Goal: Answer question/provide support: Share knowledge or assist other users

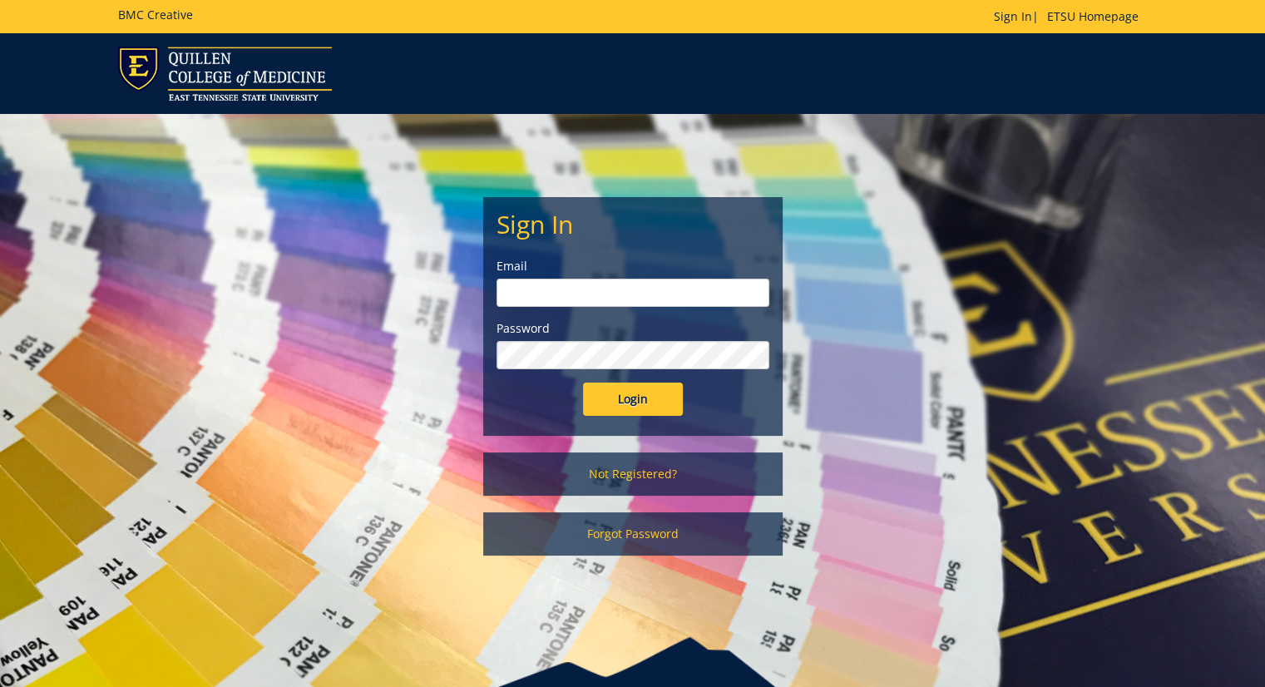
type input "[PERSON_NAME][EMAIL_ADDRESS][DOMAIN_NAME]"
click at [651, 407] on input "Login" at bounding box center [633, 399] width 100 height 33
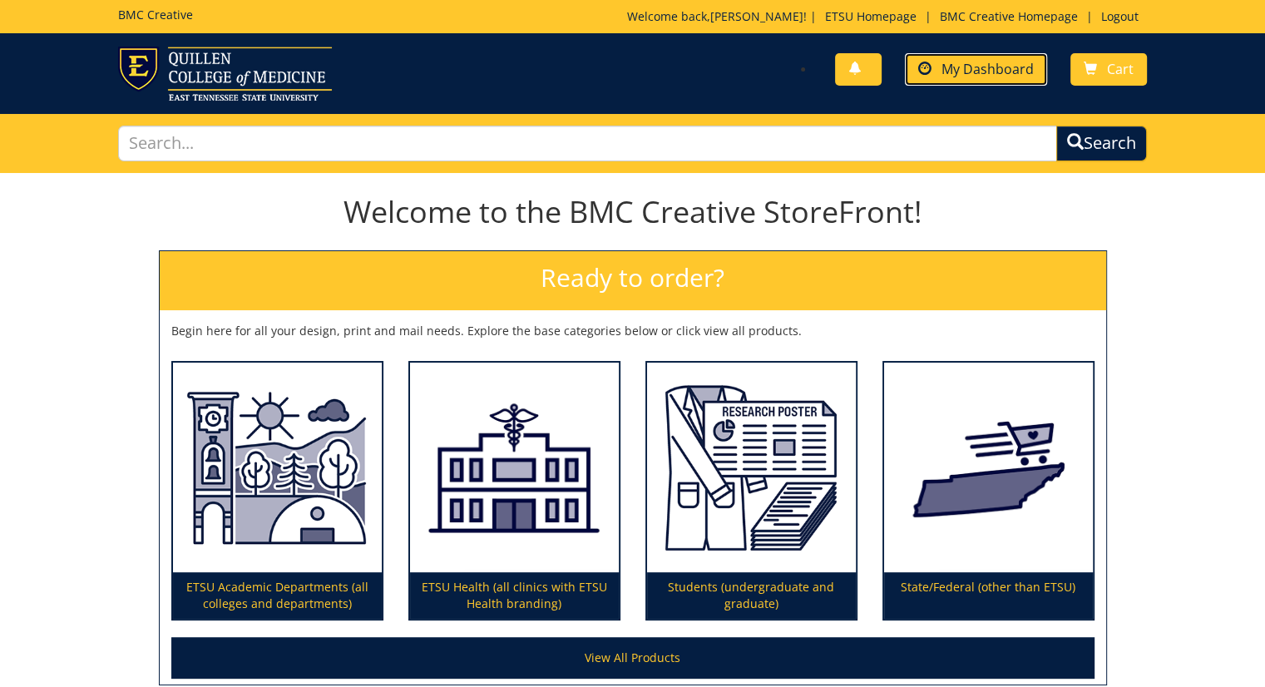
click at [962, 54] on link "My Dashboard" at bounding box center [976, 69] width 142 height 32
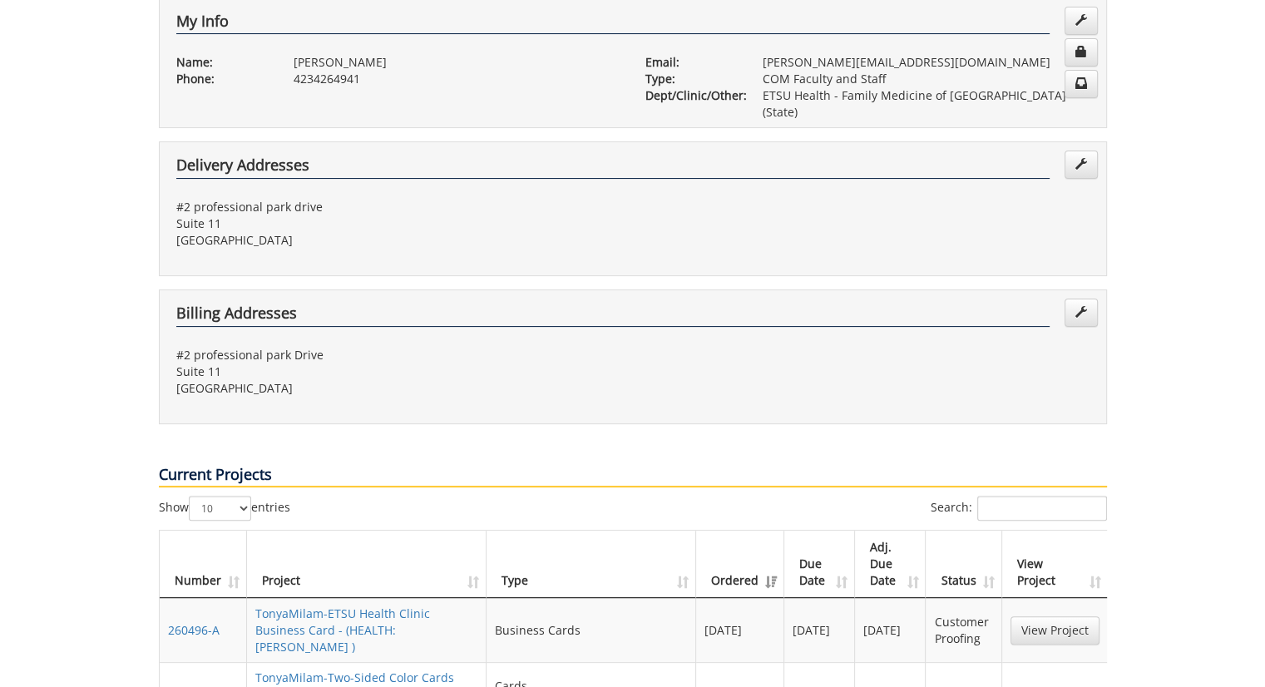
scroll to position [499, 0]
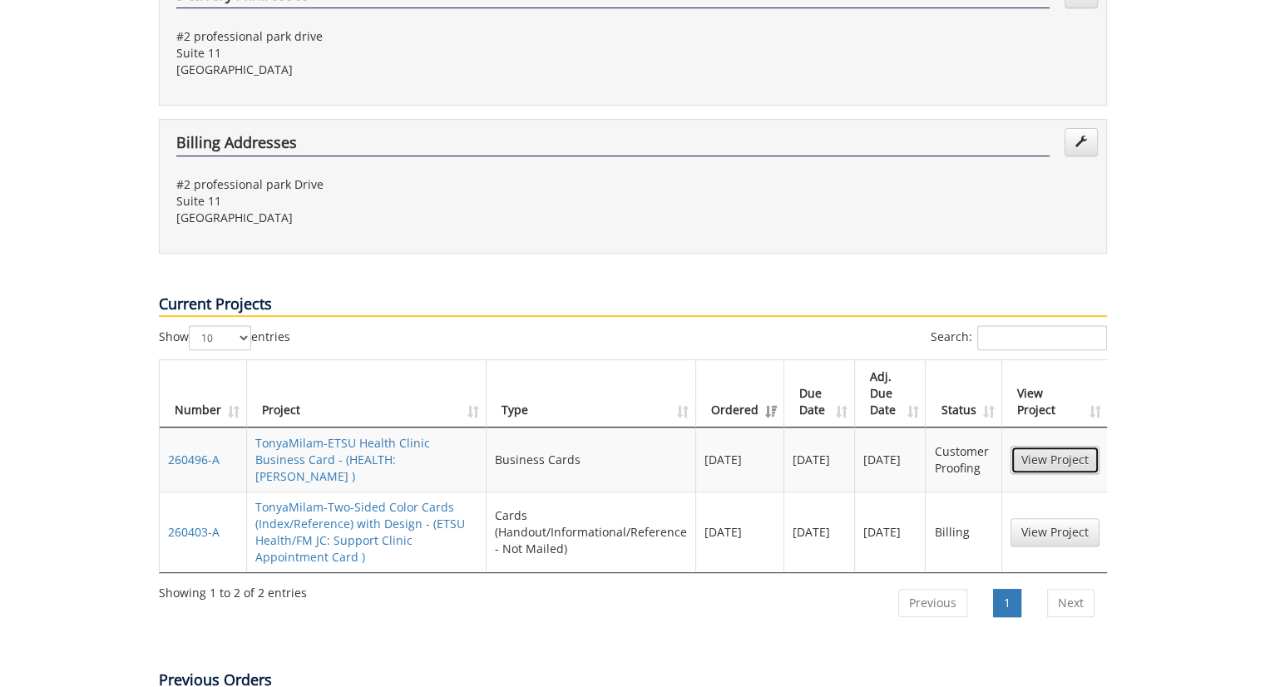
click at [1063, 446] on link "View Project" at bounding box center [1055, 460] width 89 height 28
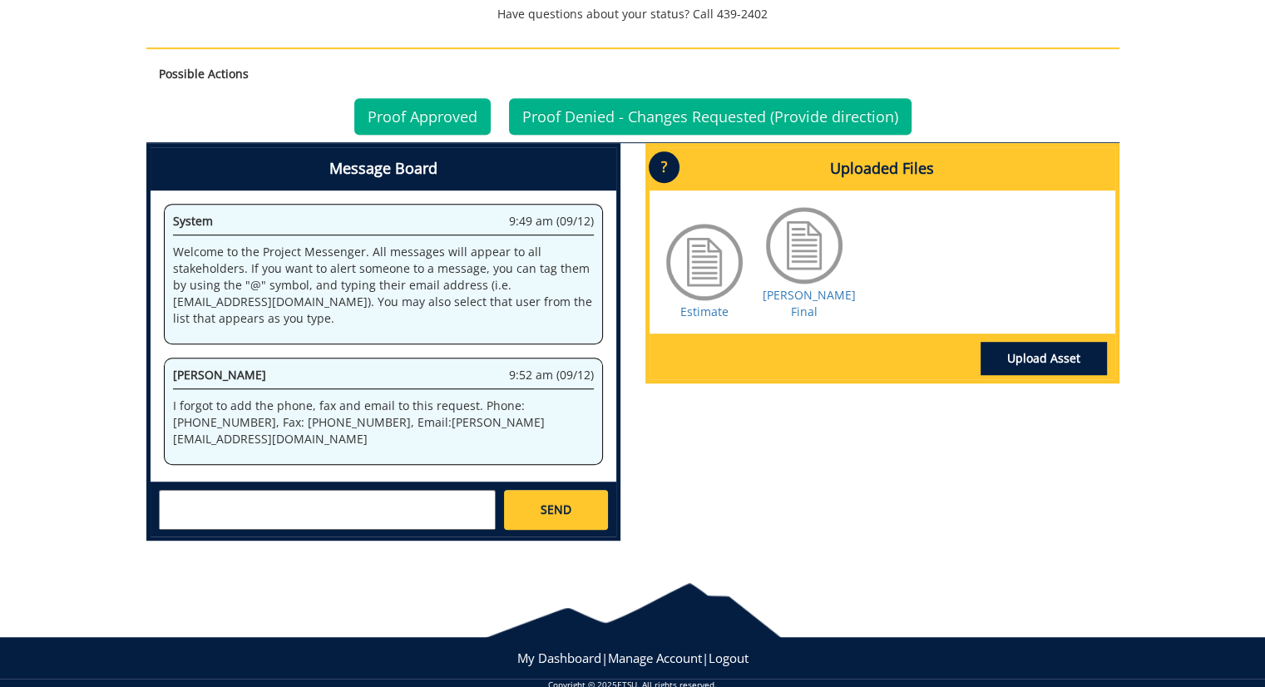
scroll to position [992, 0]
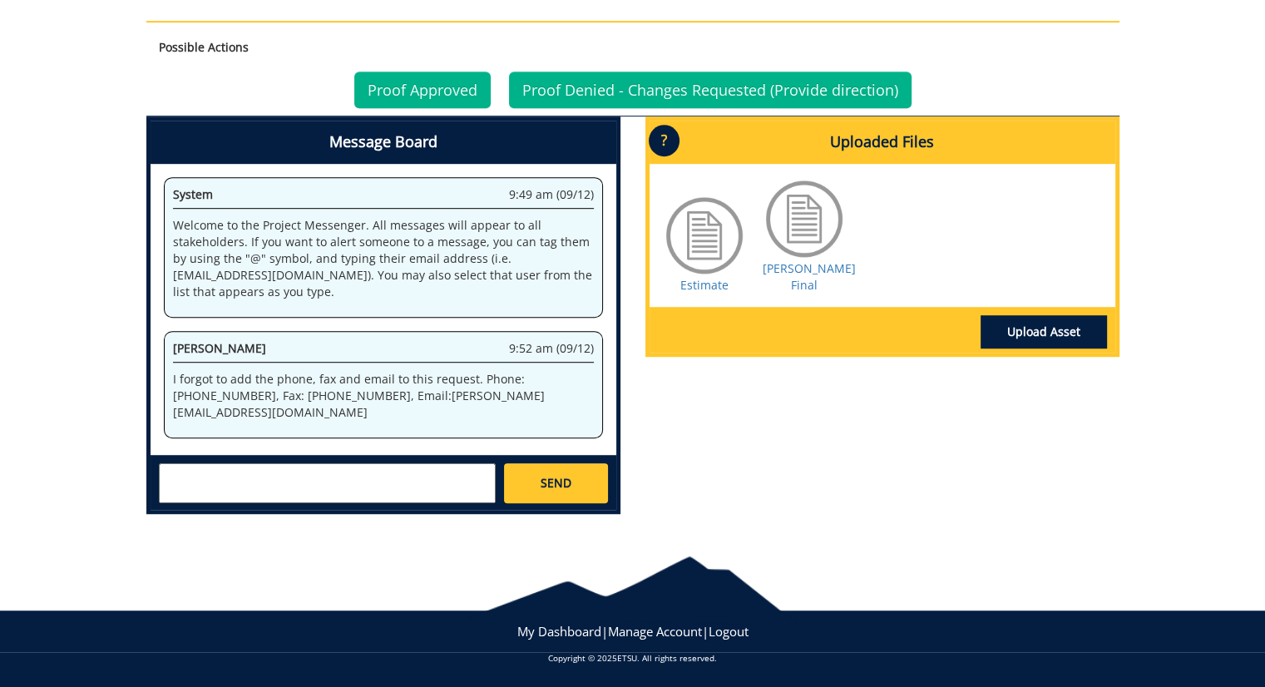
click at [794, 232] on div at bounding box center [804, 218] width 83 height 83
click at [810, 219] on div at bounding box center [804, 218] width 83 height 83
click at [812, 234] on div at bounding box center [804, 218] width 83 height 83
click at [804, 264] on link "Milam BC Final" at bounding box center [809, 276] width 93 height 32
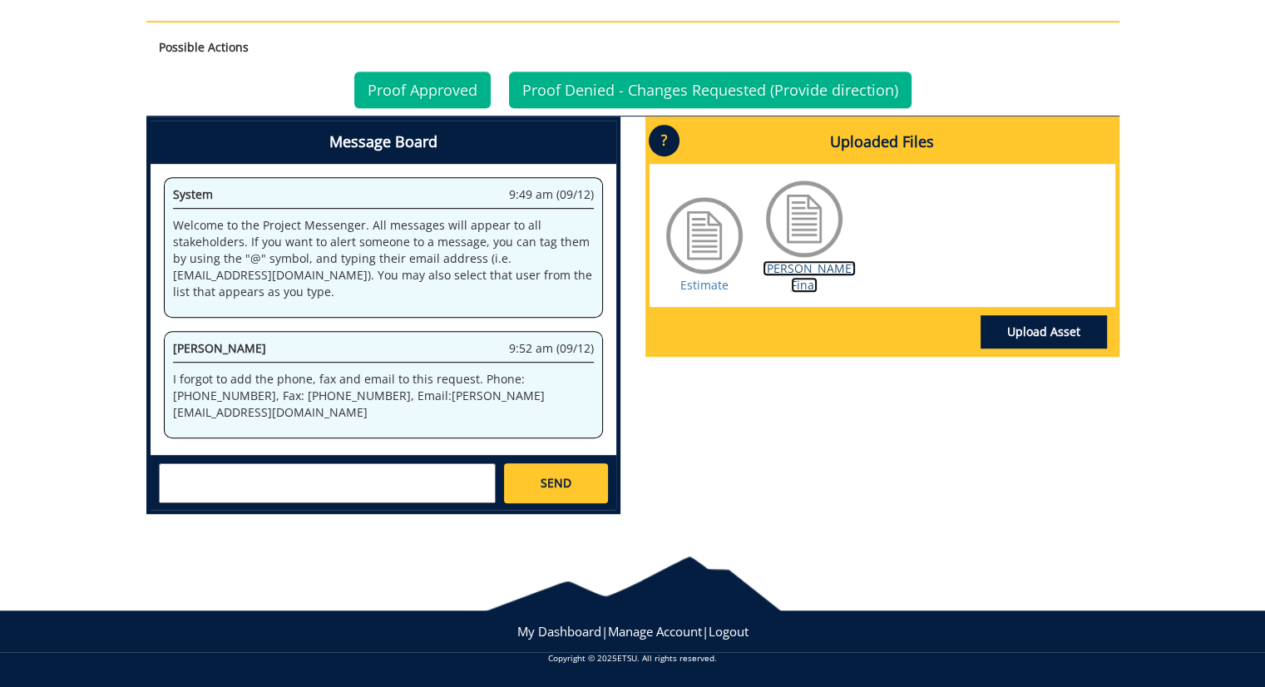
click at [773, 264] on link "Milam BC Final" at bounding box center [809, 276] width 93 height 32
click at [235, 471] on textarea at bounding box center [327, 483] width 337 height 40
click at [825, 270] on link "Milam BC Final" at bounding box center [809, 276] width 93 height 32
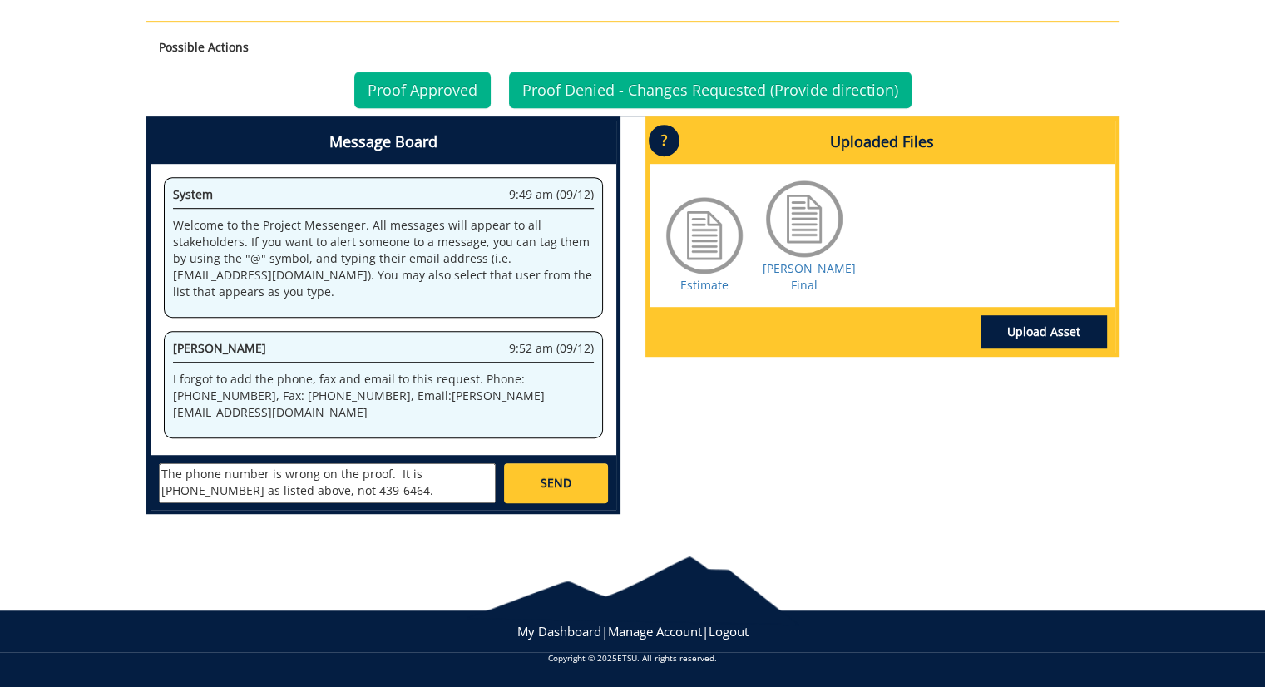
click at [382, 483] on textarea "The phone number is wrong on the proof. It is 423-952-6474 as listed above, not…" at bounding box center [327, 483] width 337 height 40
type textarea "The phone number is wrong on the proof. It is 423-952-6474 as listed above, not…"
click at [546, 490] on link "SEND" at bounding box center [555, 483] width 103 height 40
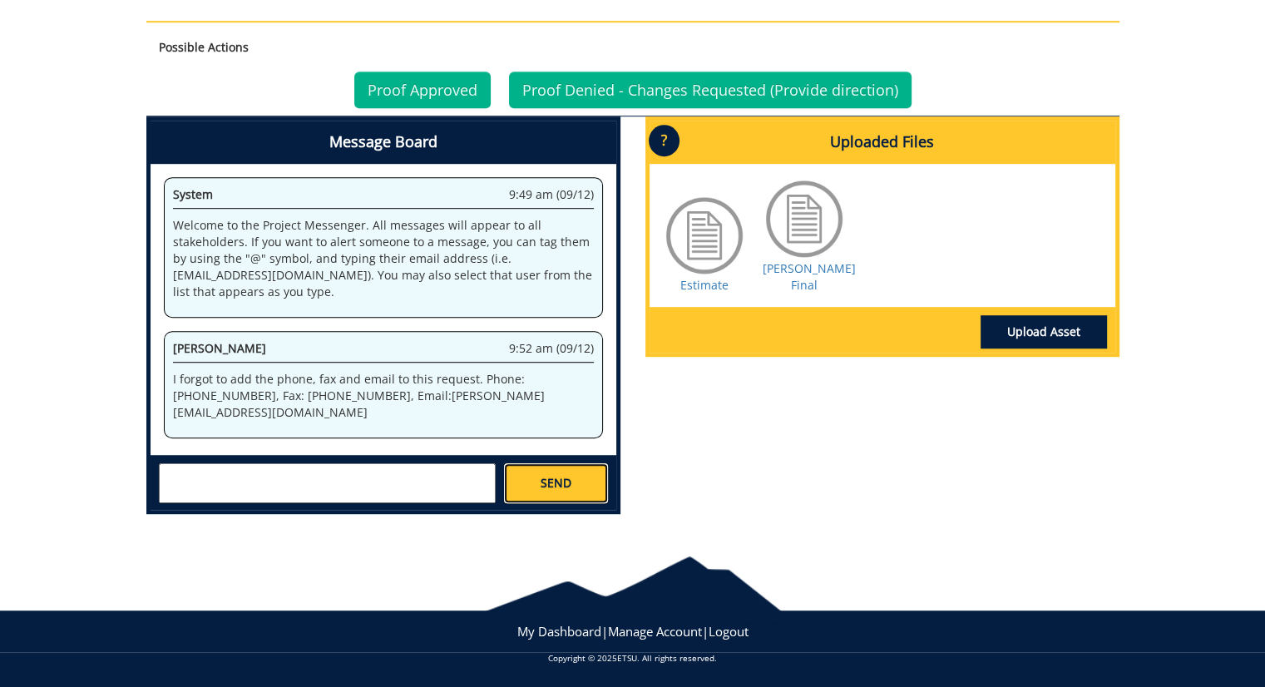
scroll to position [82, 0]
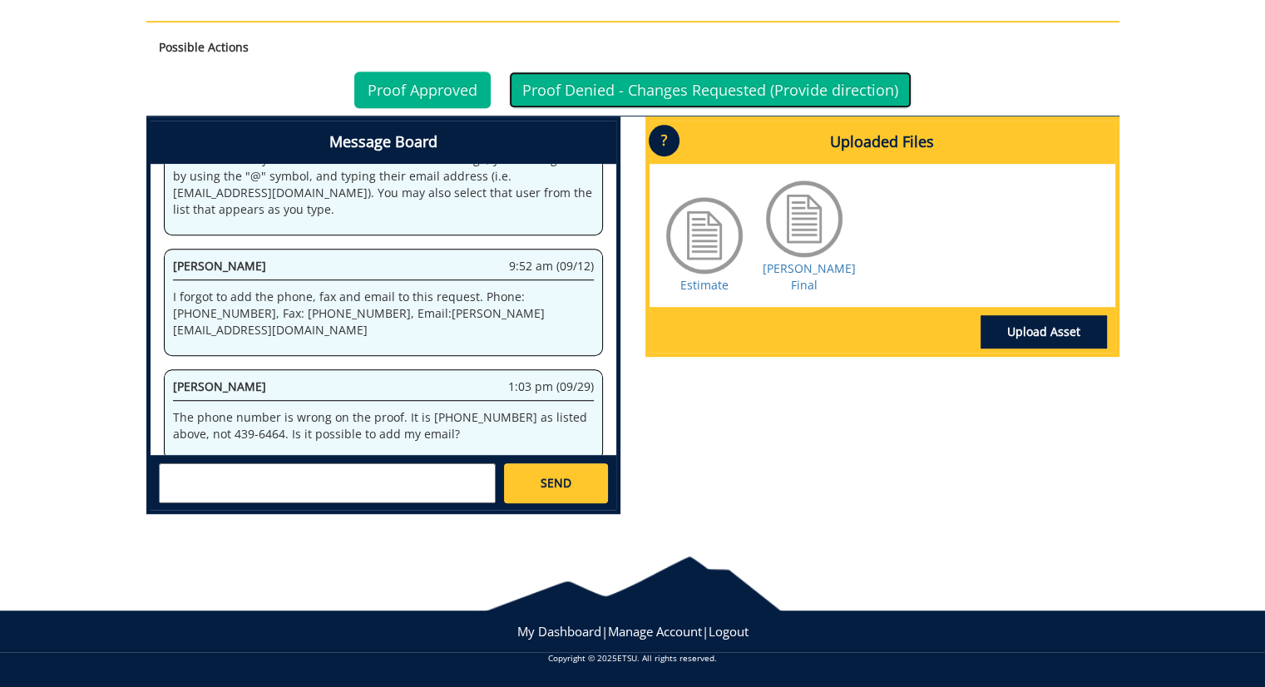
click at [639, 93] on link "Proof Denied - Changes Requested (Provide direction)" at bounding box center [710, 90] width 403 height 37
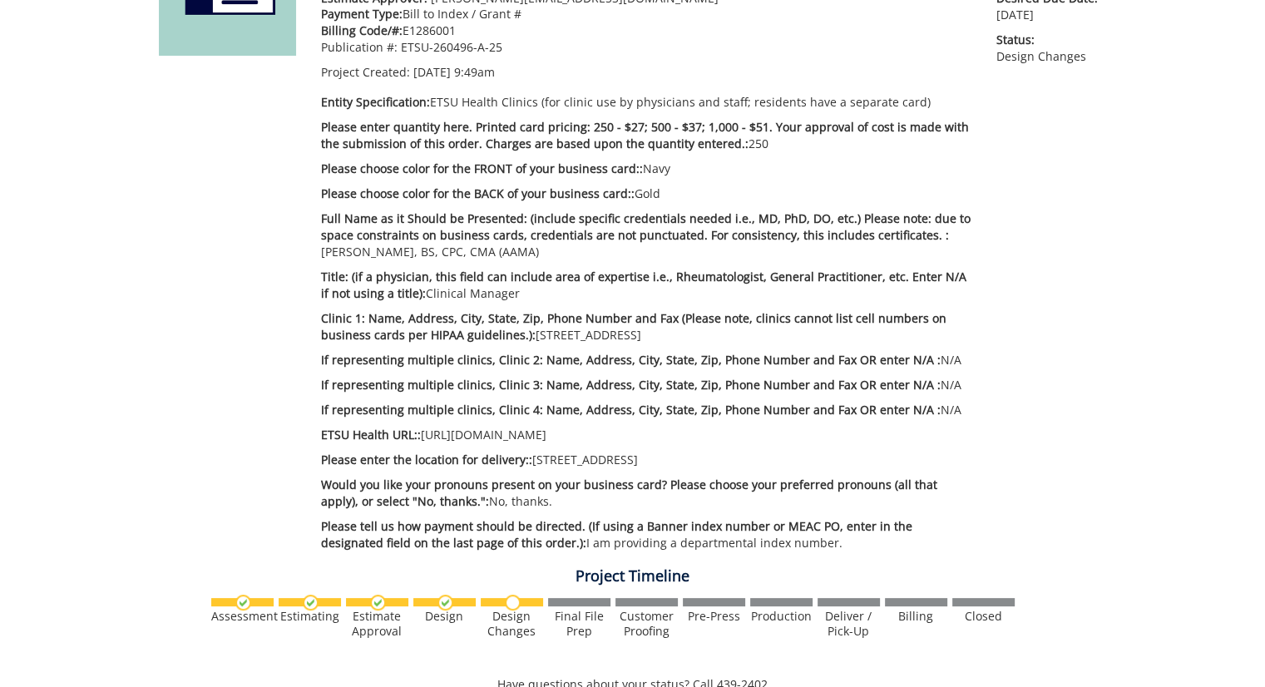
scroll to position [333, 0]
